Goal: Information Seeking & Learning: Check status

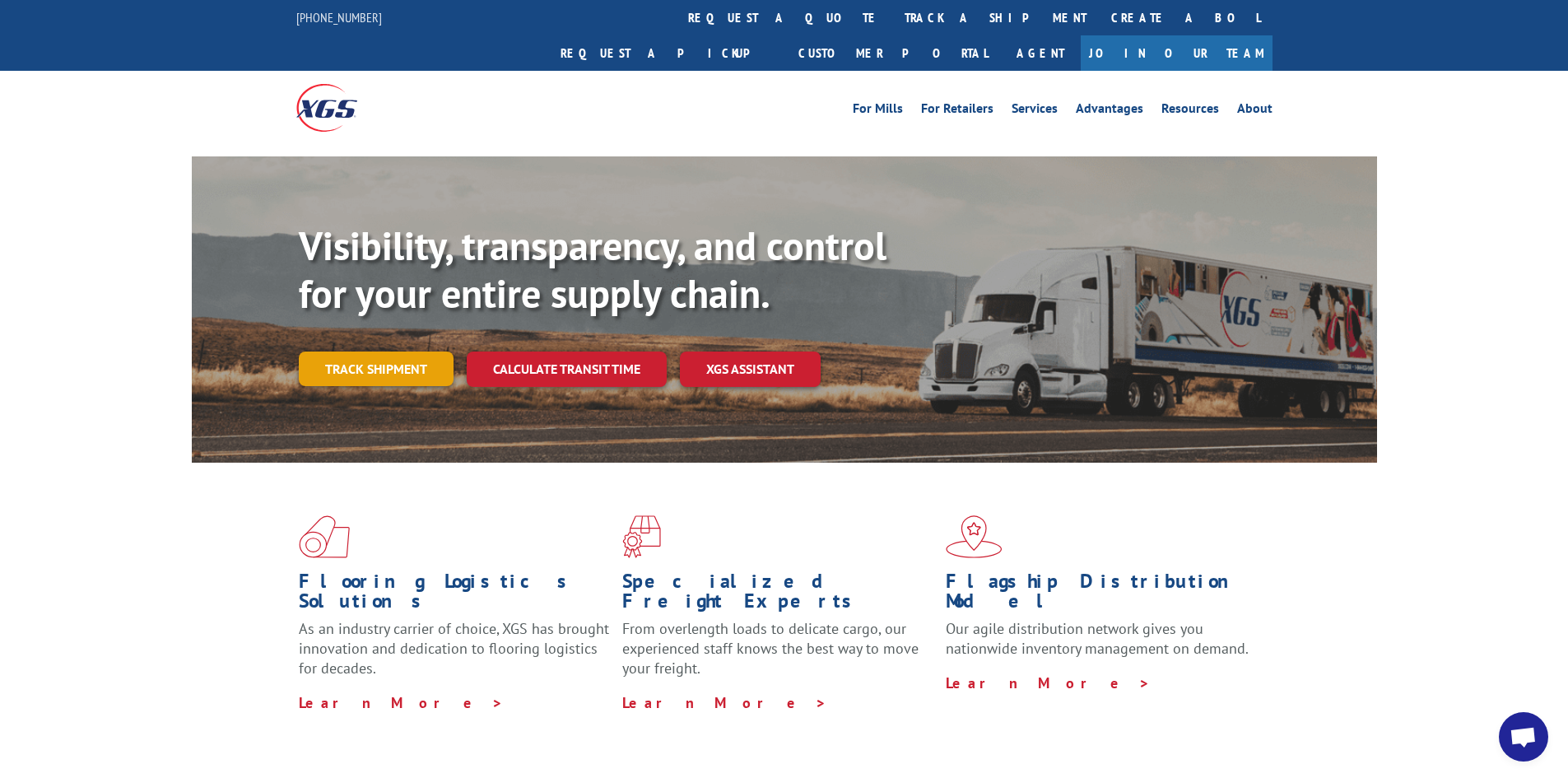
click at [302, 352] on link "Track shipment" at bounding box center [376, 368] width 155 height 34
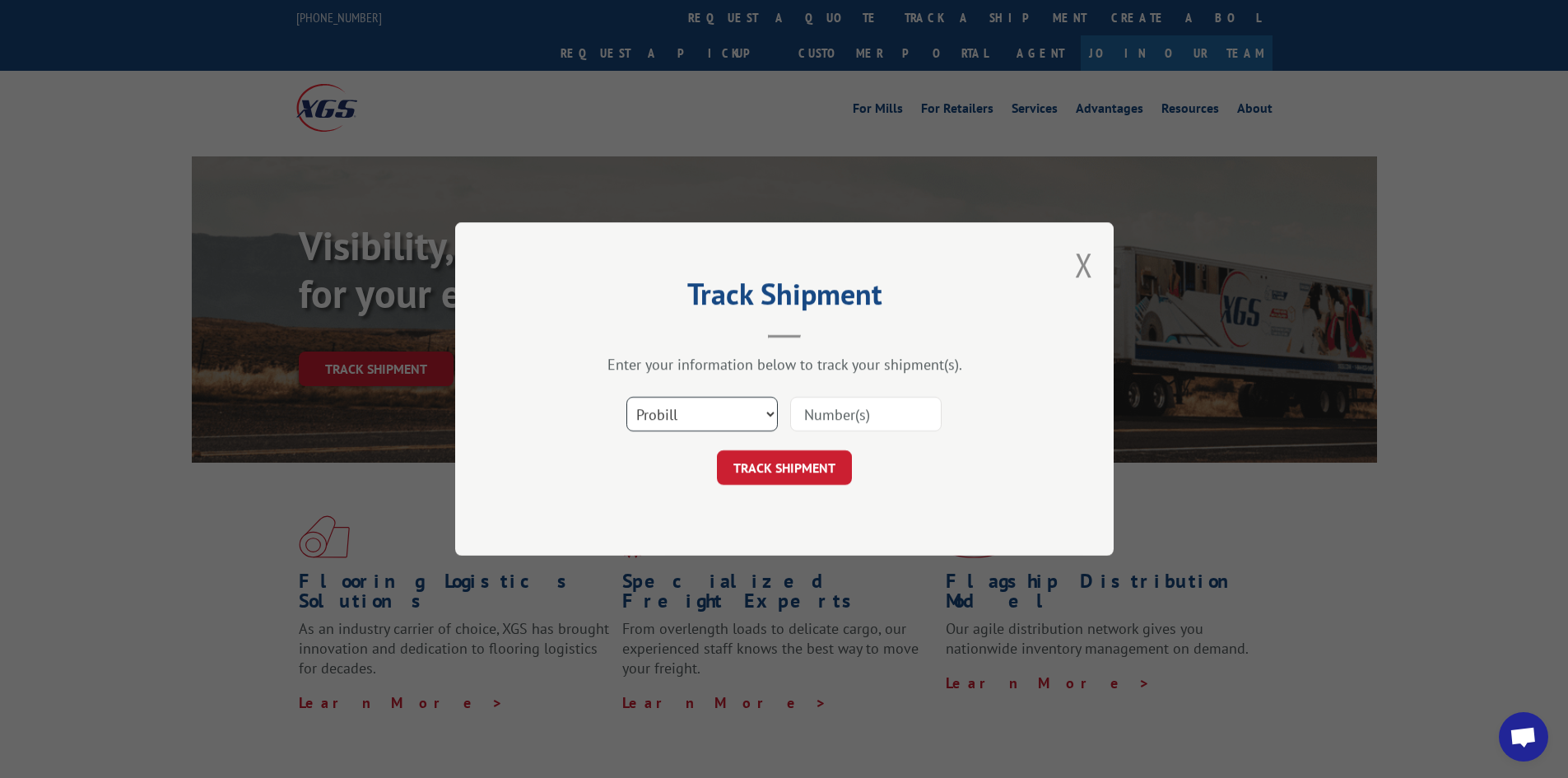
click at [699, 426] on select "Select category... Probill BOL PO" at bounding box center [702, 413] width 152 height 34
select select "bol"
click at [627, 397] on select "Select category... Probill BOL PO" at bounding box center [702, 413] width 152 height 34
click at [843, 429] on input at bounding box center [866, 413] width 152 height 34
paste input "2880450"
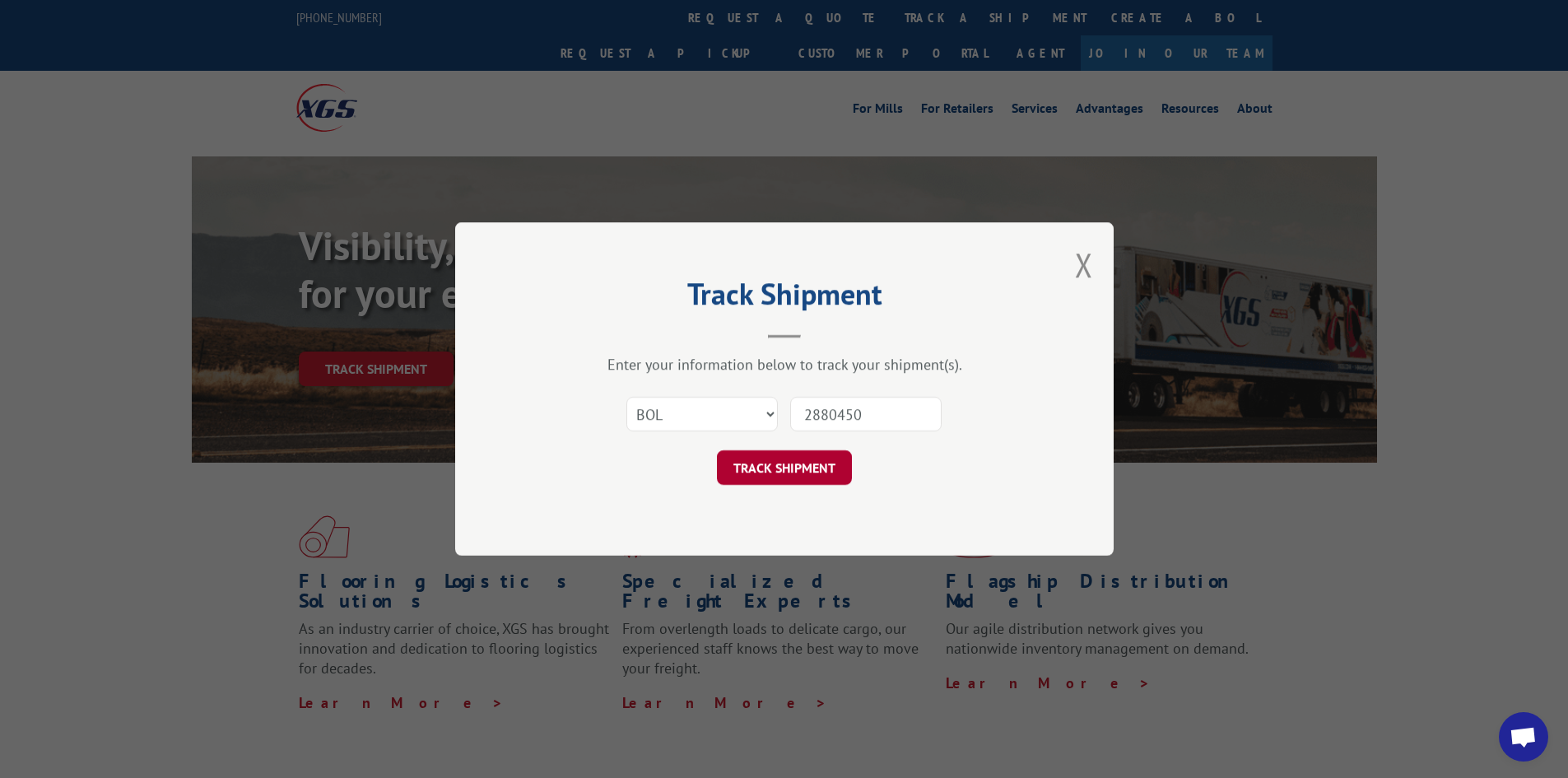
type input "2880450"
click at [823, 462] on button "TRACK SHIPMENT" at bounding box center [784, 467] width 135 height 34
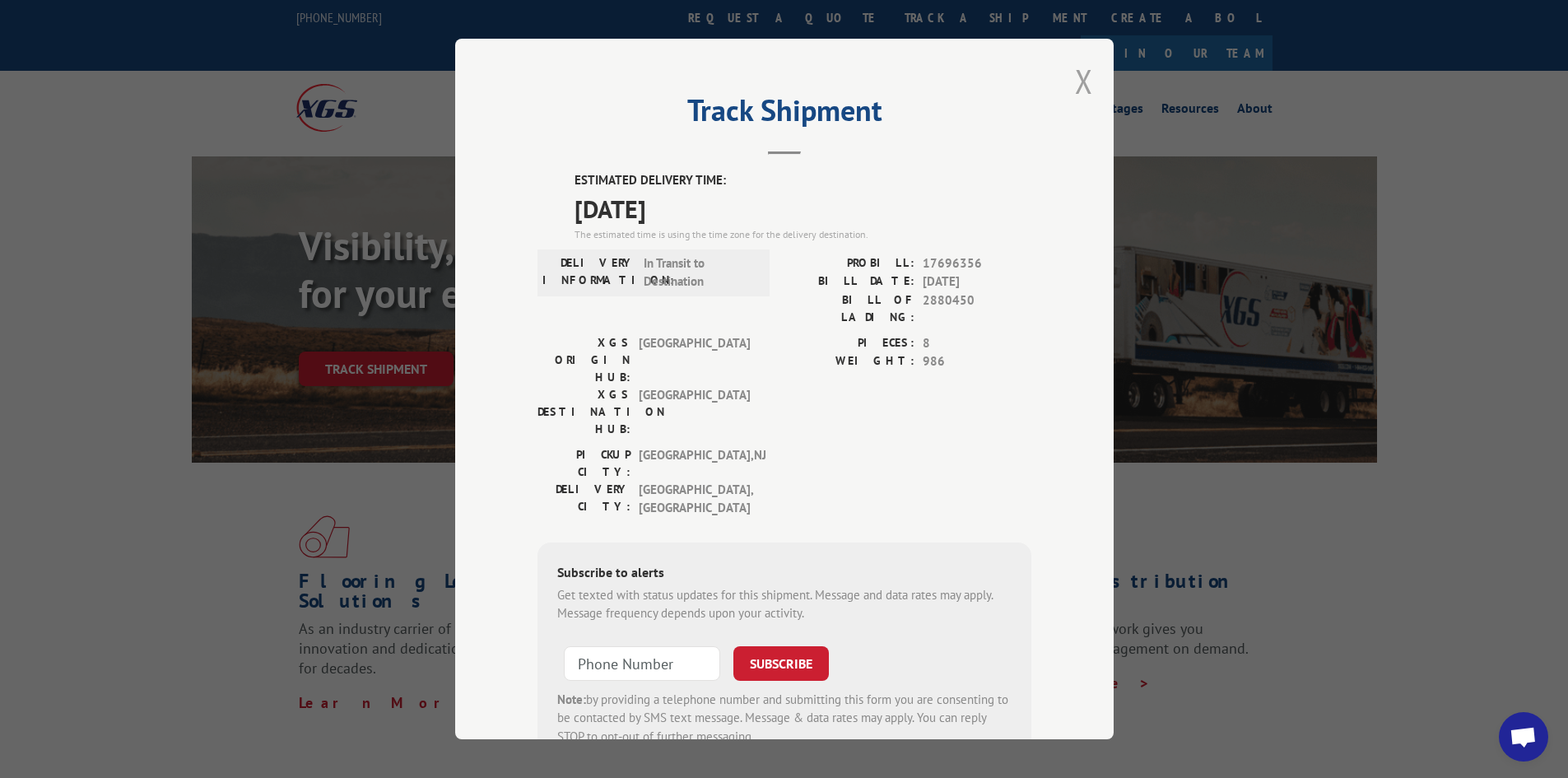
click at [1077, 92] on button "Close modal" at bounding box center [1084, 81] width 18 height 44
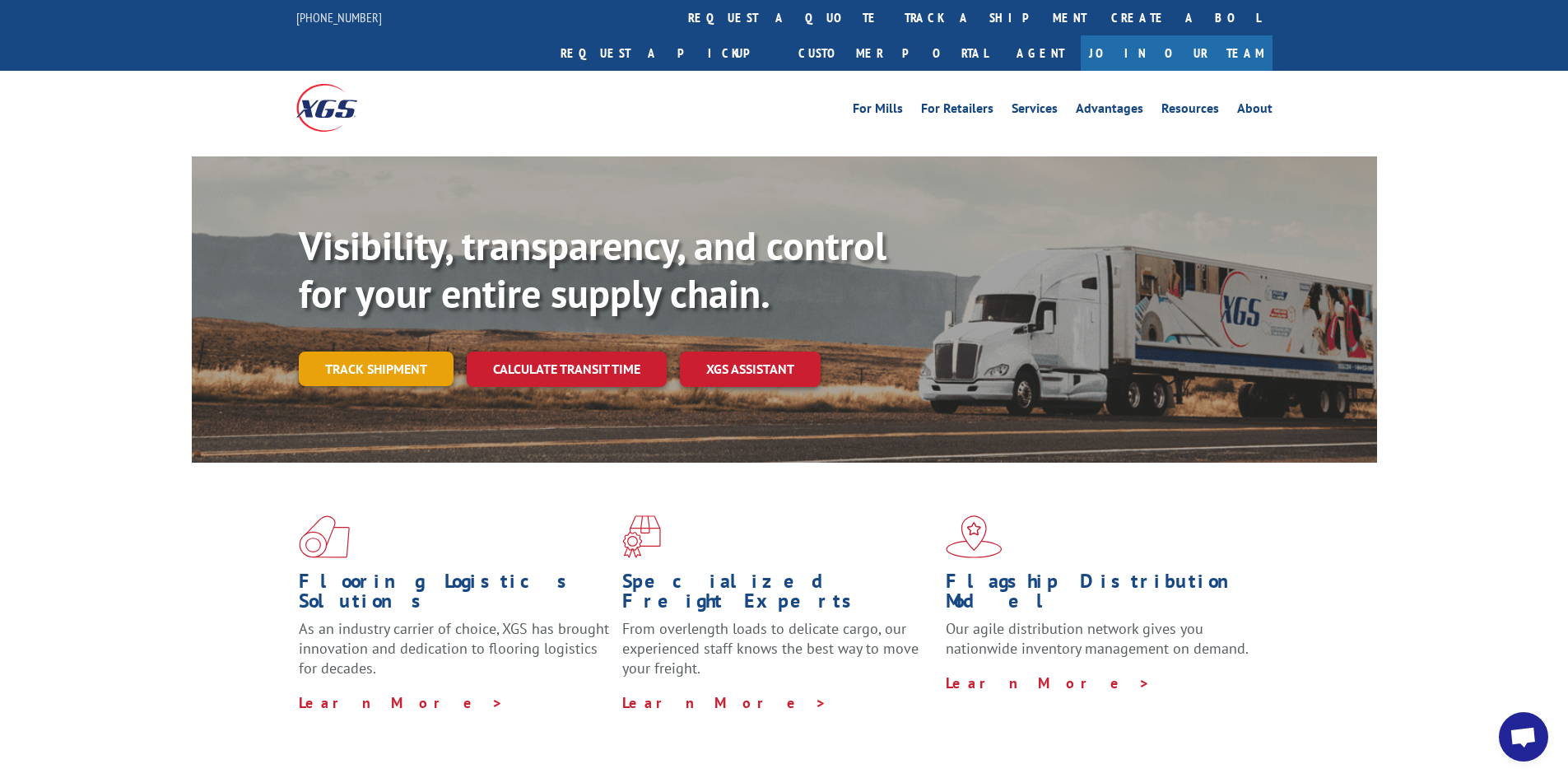
click at [405, 352] on link "Track shipment" at bounding box center [376, 368] width 155 height 34
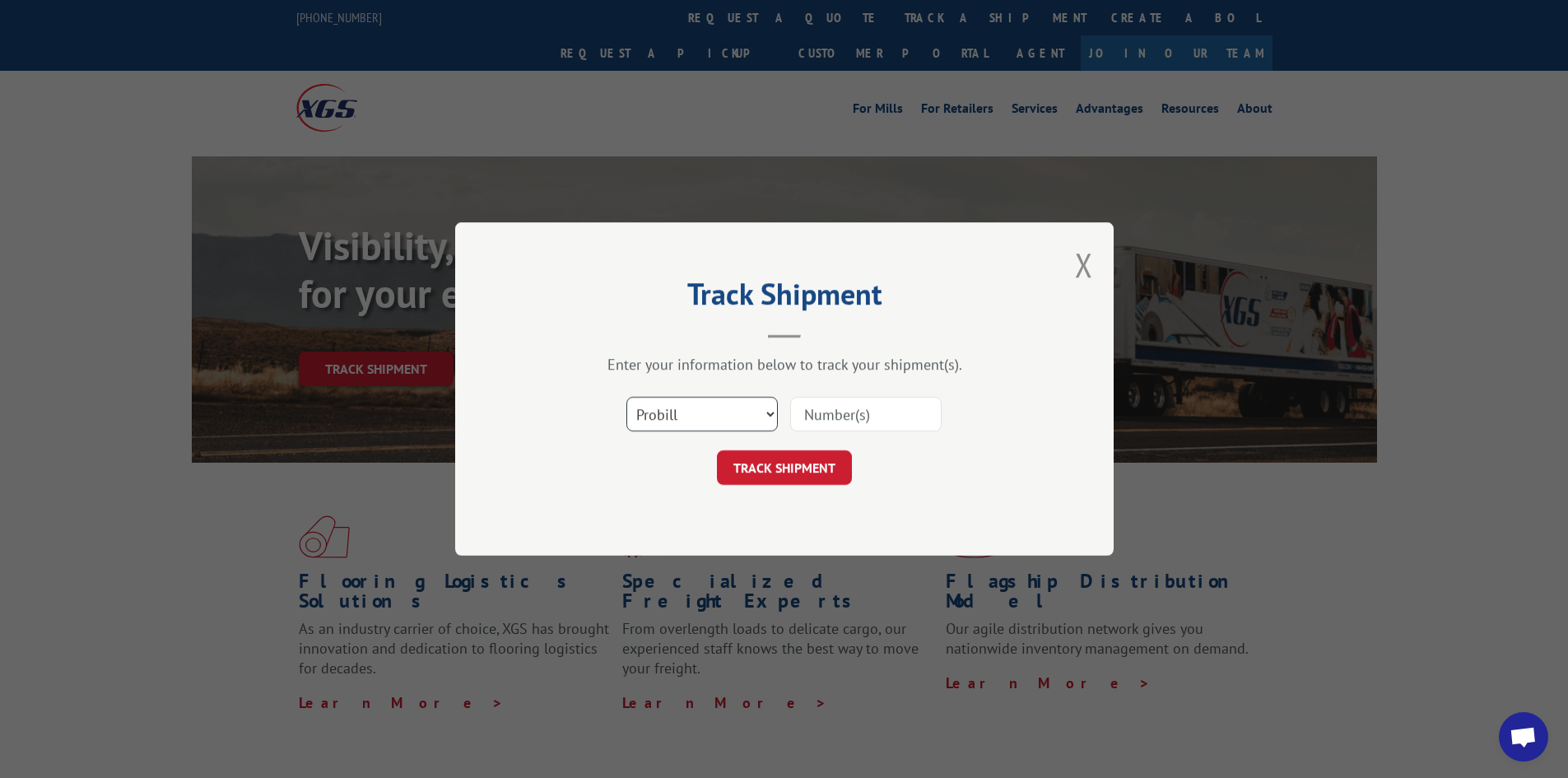
click at [719, 413] on select "Select category... Probill BOL PO" at bounding box center [702, 413] width 152 height 34
select select "bol"
click at [627, 397] on select "Select category... Probill BOL PO" at bounding box center [702, 413] width 152 height 34
click at [823, 419] on input at bounding box center [866, 413] width 152 height 34
type input "2881530"
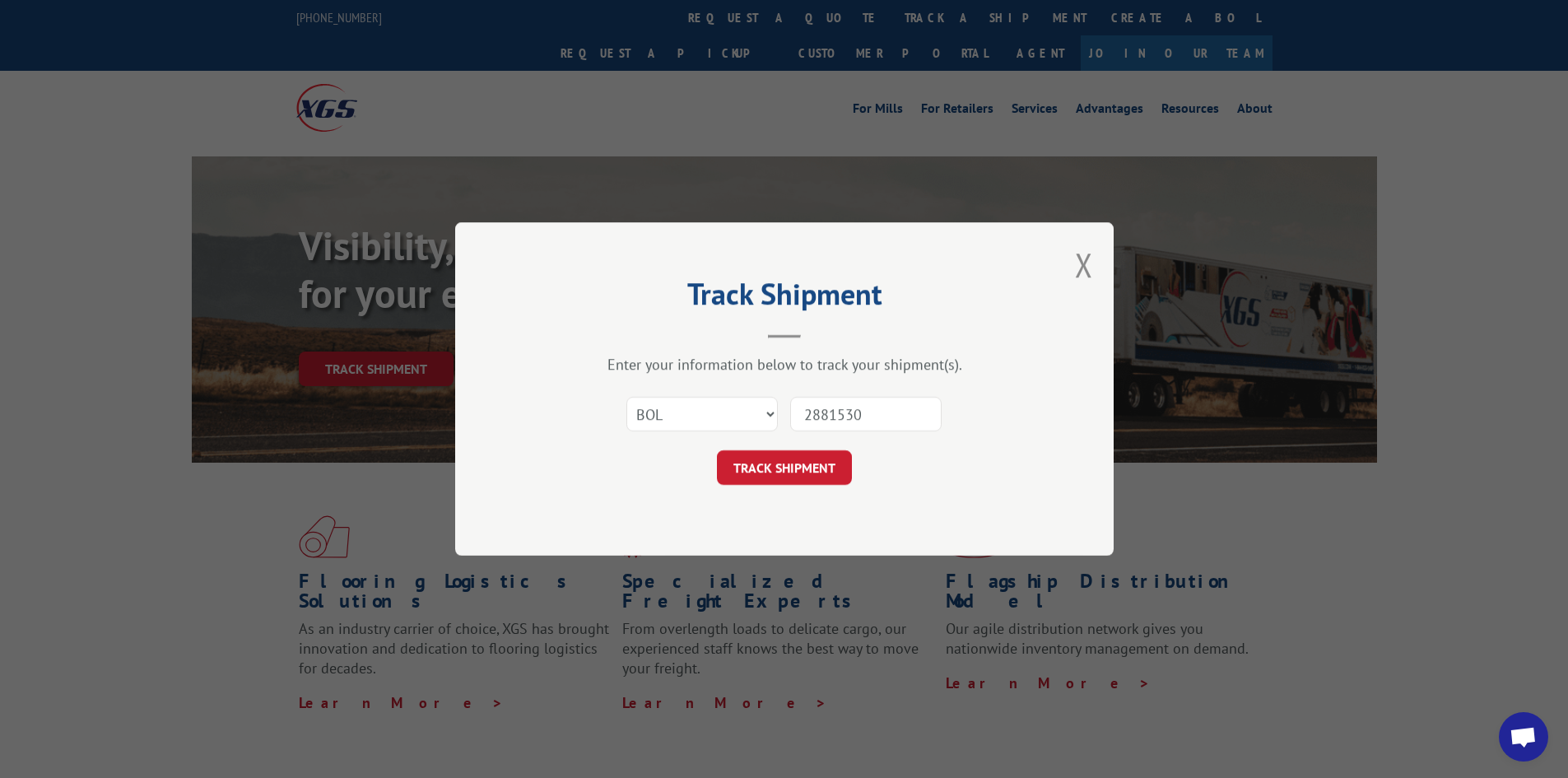
click button "TRACK SHIPMENT" at bounding box center [784, 467] width 135 height 34
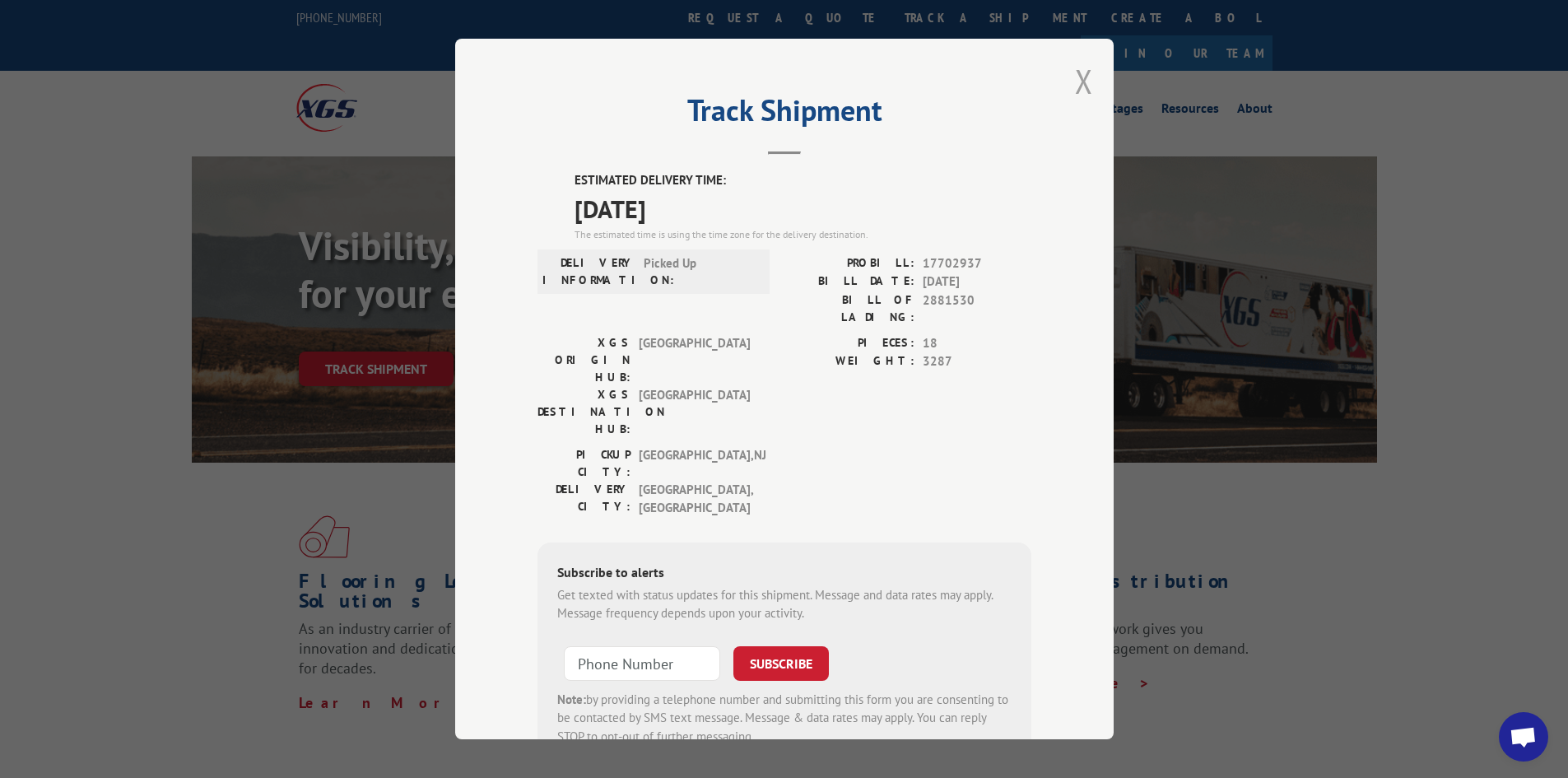
click at [1077, 89] on button "Close modal" at bounding box center [1084, 81] width 18 height 44
